Goal: Task Accomplishment & Management: Use online tool/utility

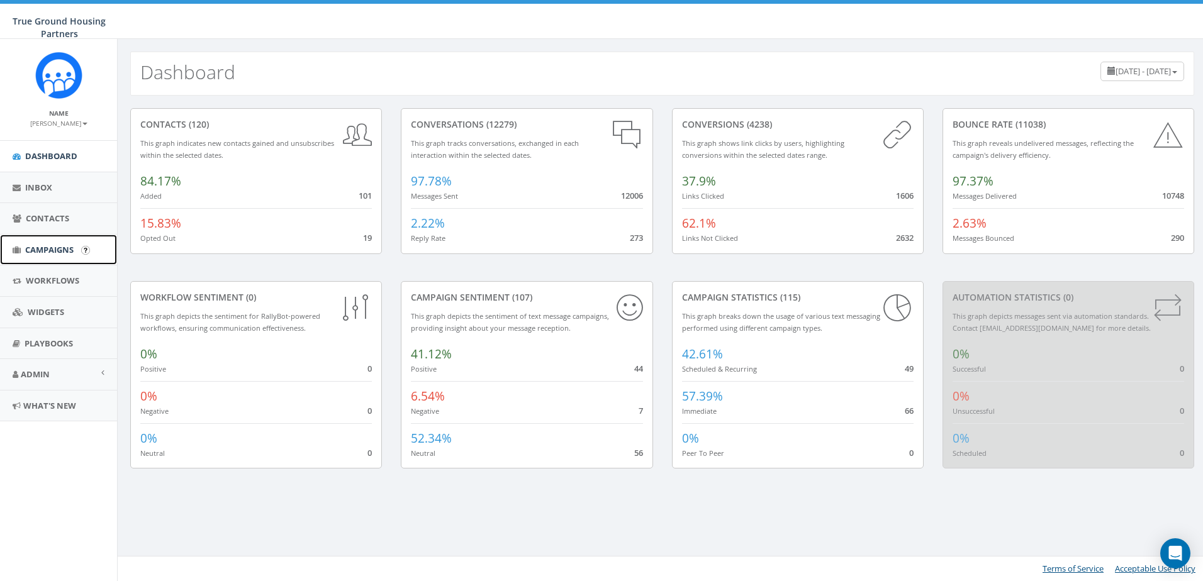
click at [38, 245] on span "Campaigns" at bounding box center [49, 249] width 48 height 11
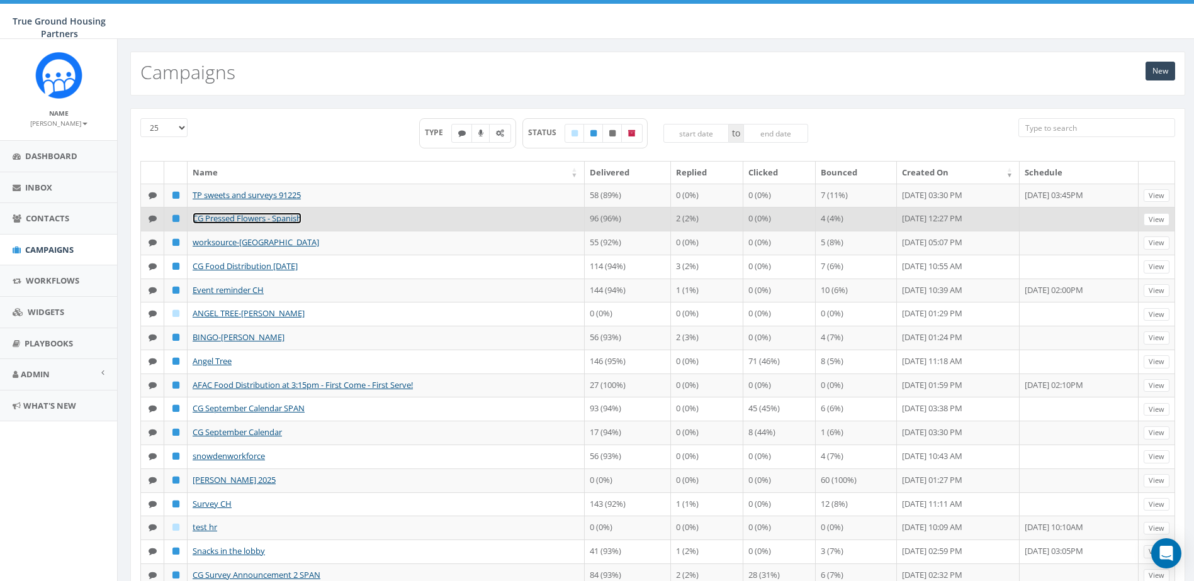
click at [248, 224] on link "CG Pressed Flowers - Spanish" at bounding box center [247, 218] width 109 height 11
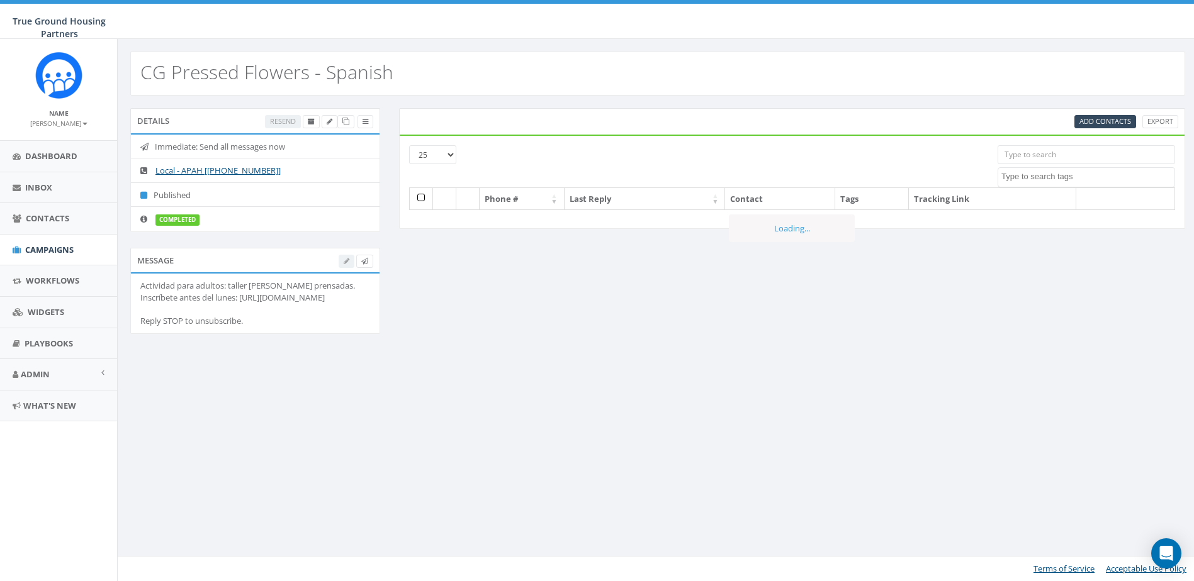
select select
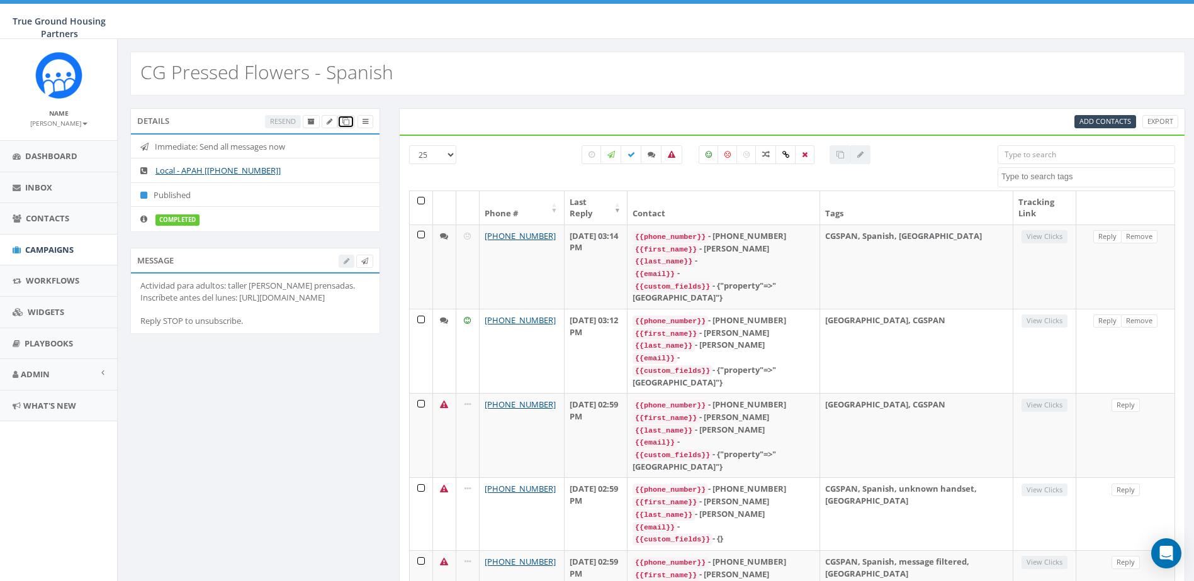
click at [339, 120] on link at bounding box center [345, 121] width 17 height 13
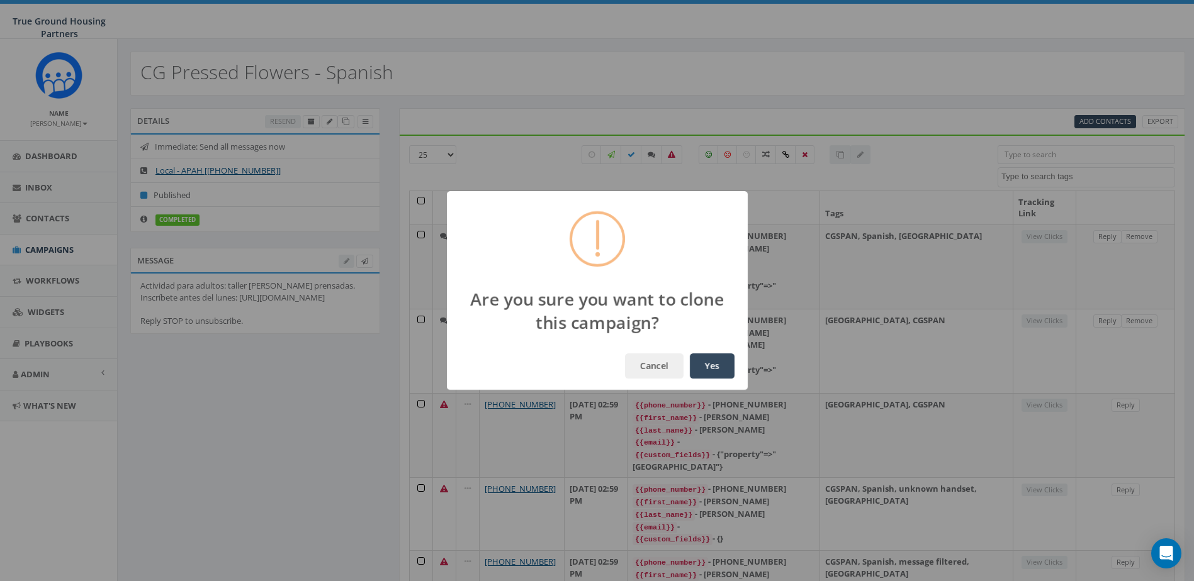
click at [714, 364] on button "Yes" at bounding box center [712, 366] width 45 height 25
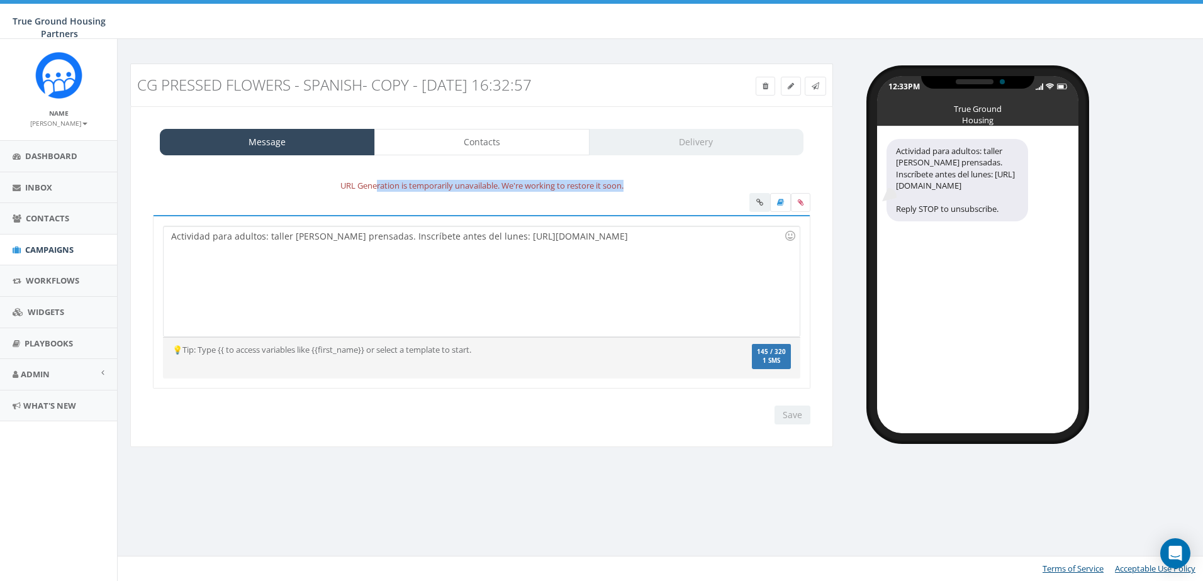
drag, startPoint x: 477, startPoint y: 184, endPoint x: 660, endPoint y: 194, distance: 183.4
click at [660, 194] on div "URL Generation is temporarily unavailable. We're working to restore it soon. Ac…" at bounding box center [482, 302] width 658 height 246
drag, startPoint x: 660, startPoint y: 194, endPoint x: 624, endPoint y: 337, distance: 147.4
click at [624, 337] on div "Actividad para adultos: taller [PERSON_NAME] prensadas. Inscríbete antes del lu…" at bounding box center [481, 281] width 637 height 111
click at [573, 315] on div "Actividad para adultos: taller [PERSON_NAME] prensadas. Inscríbete antes del lu…" at bounding box center [482, 282] width 636 height 110
